Goal: Navigation & Orientation: Find specific page/section

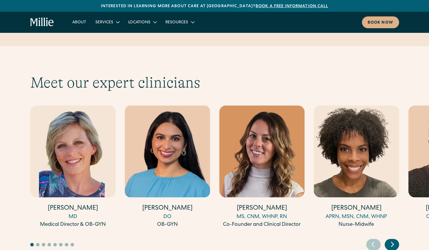
scroll to position [1545, 0]
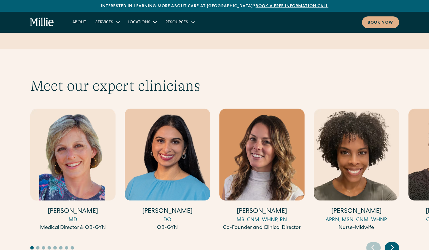
click at [393, 246] on icon "Next slide" at bounding box center [393, 248] width 2 height 4
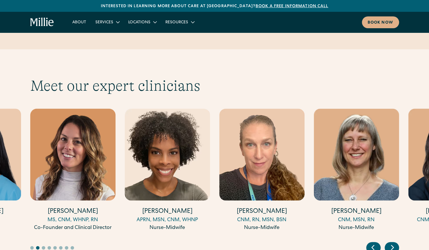
click at [393, 246] on icon "Next slide" at bounding box center [393, 248] width 2 height 4
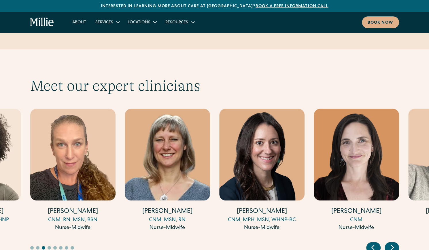
click at [393, 246] on icon "Next slide" at bounding box center [393, 248] width 2 height 4
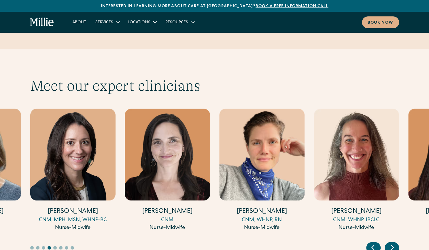
click at [393, 246] on icon "Next slide" at bounding box center [393, 248] width 2 height 4
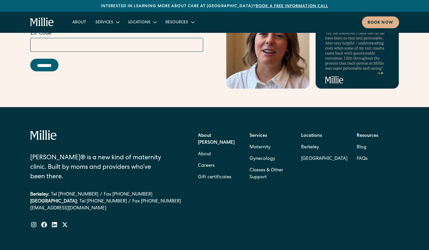
scroll to position [2329, 0]
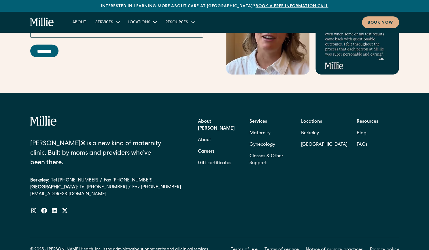
click at [208, 120] on strong "About [PERSON_NAME]" at bounding box center [216, 126] width 37 height 12
click at [204, 135] on link "About" at bounding box center [204, 141] width 13 height 12
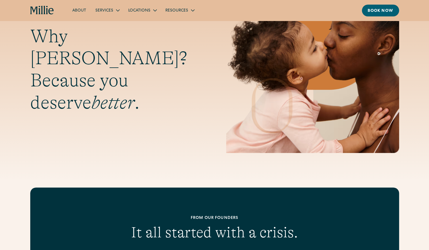
scroll to position [53, 0]
